Goal: Task Accomplishment & Management: Manage account settings

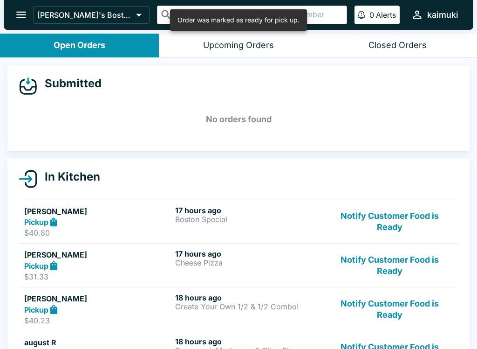
click at [387, 222] on button "Notify Customer Food is Ready" at bounding box center [390, 222] width 126 height 32
click at [396, 227] on button "Notify Customer Food is Ready" at bounding box center [390, 222] width 126 height 32
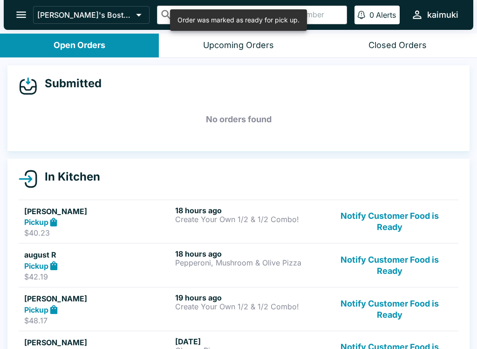
click at [401, 226] on button "Notify Customer Food is Ready" at bounding box center [390, 222] width 126 height 32
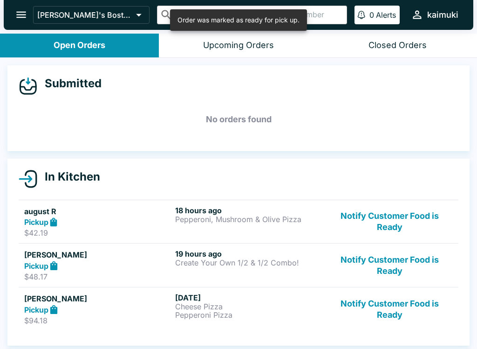
click at [404, 227] on button "Notify Customer Food is Ready" at bounding box center [390, 222] width 126 height 32
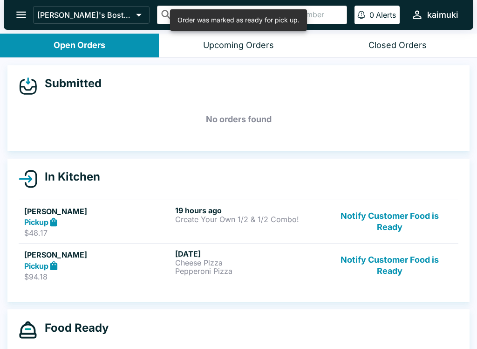
click at [400, 229] on button "Notify Customer Food is Ready" at bounding box center [390, 222] width 126 height 32
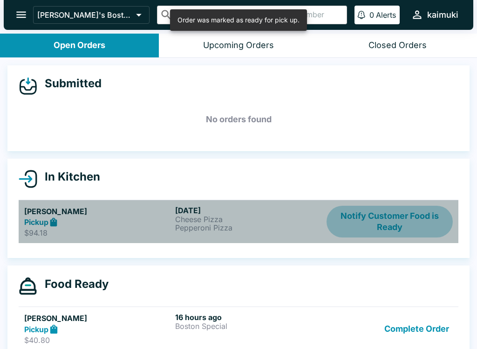
click at [396, 232] on button "Notify Customer Food is Ready" at bounding box center [390, 222] width 126 height 32
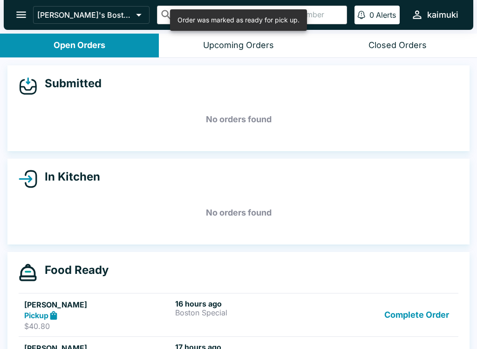
click at [424, 317] on button "Complete Order" at bounding box center [417, 315] width 72 height 32
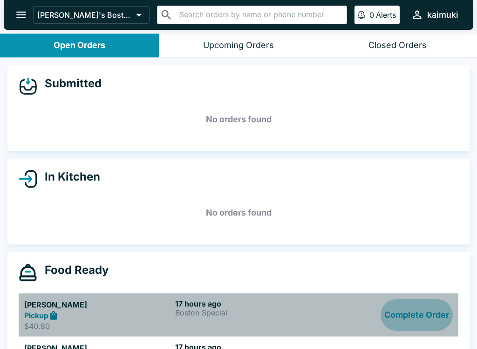
click at [429, 317] on button "Complete Order" at bounding box center [417, 315] width 72 height 32
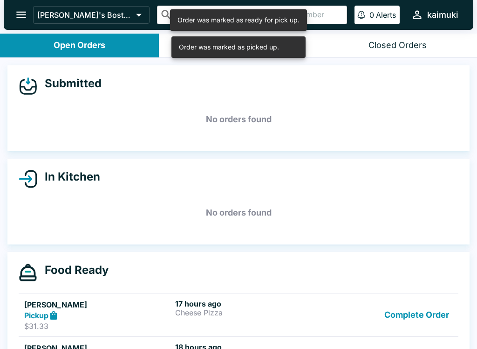
click at [421, 318] on button "Complete Order" at bounding box center [417, 315] width 72 height 32
click at [417, 325] on button "Complete Order" at bounding box center [417, 315] width 72 height 32
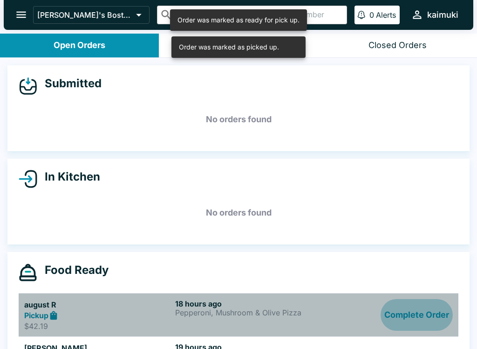
click at [426, 313] on button "Complete Order" at bounding box center [417, 315] width 72 height 32
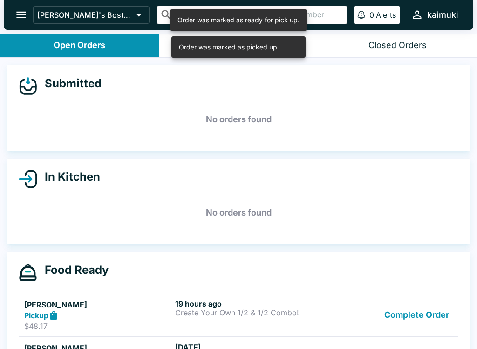
click at [428, 315] on button "Complete Order" at bounding box center [417, 315] width 72 height 32
click at [424, 317] on button "Complete Order" at bounding box center [417, 315] width 72 height 32
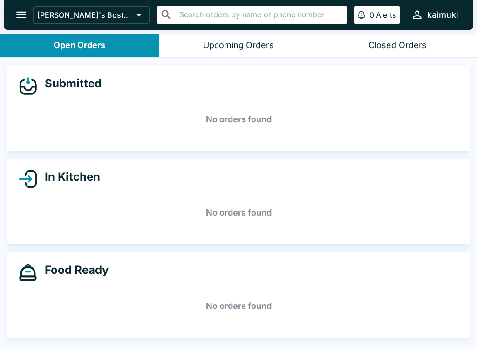
click at [399, 47] on div "Closed Orders" at bounding box center [398, 45] width 58 height 11
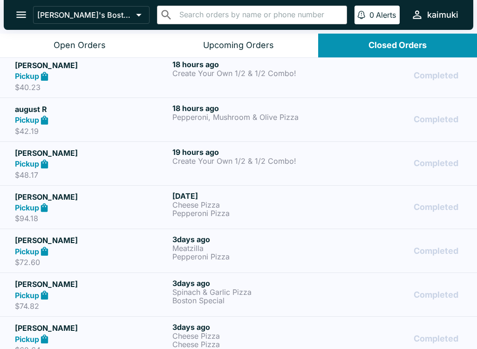
scroll to position [139, 0]
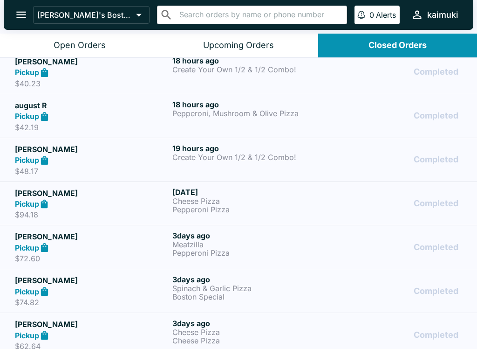
click at [230, 197] on p "Cheese Pizza" at bounding box center [249, 201] width 154 height 8
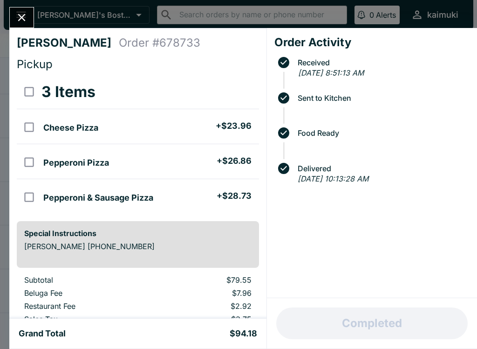
click at [21, 19] on icon "Close" at bounding box center [21, 17] width 7 height 7
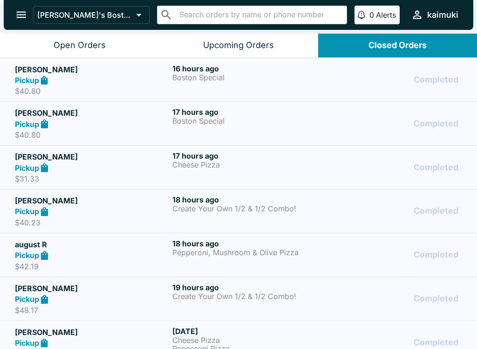
click at [37, 45] on button "Open Orders" at bounding box center [79, 46] width 159 height 24
